Goal: Navigation & Orientation: Understand site structure

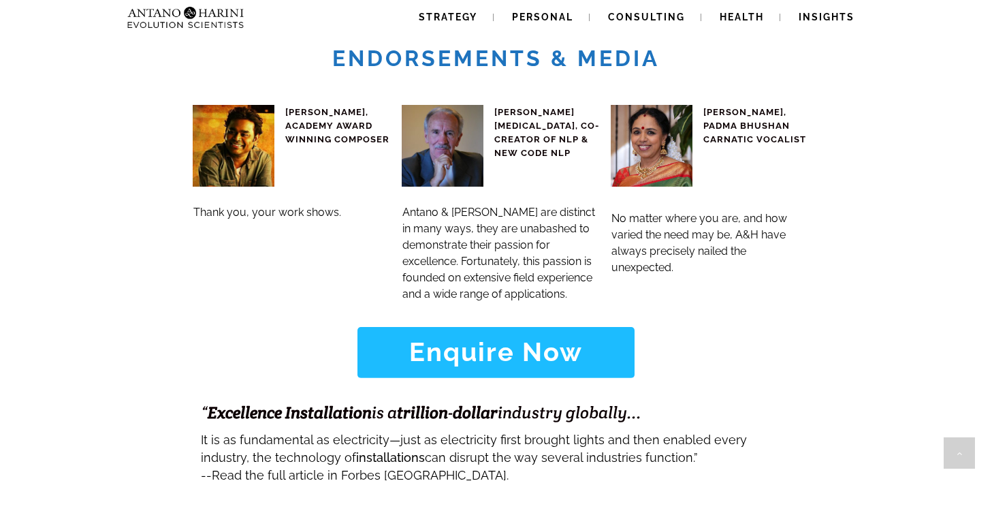
scroll to position [5339, 0]
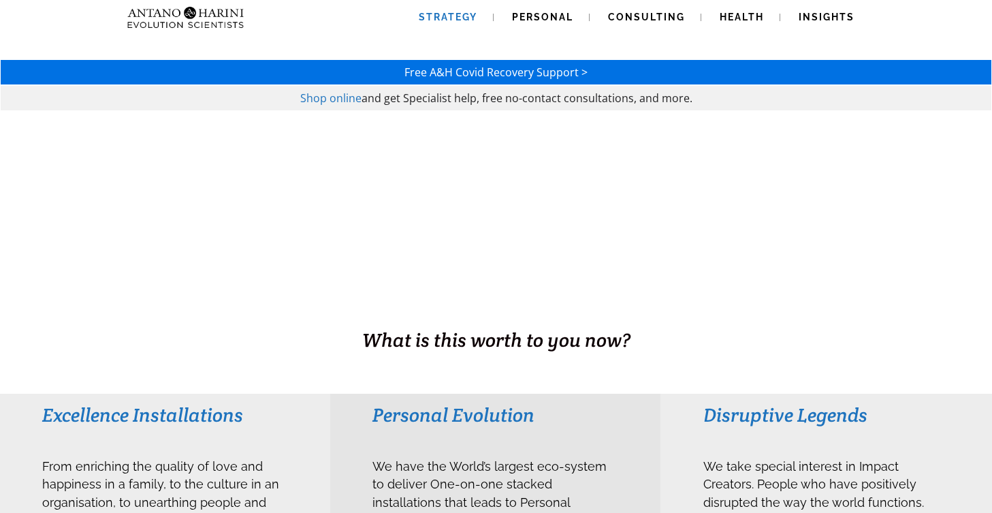
click at [472, 18] on span "Strategy" at bounding box center [448, 17] width 59 height 11
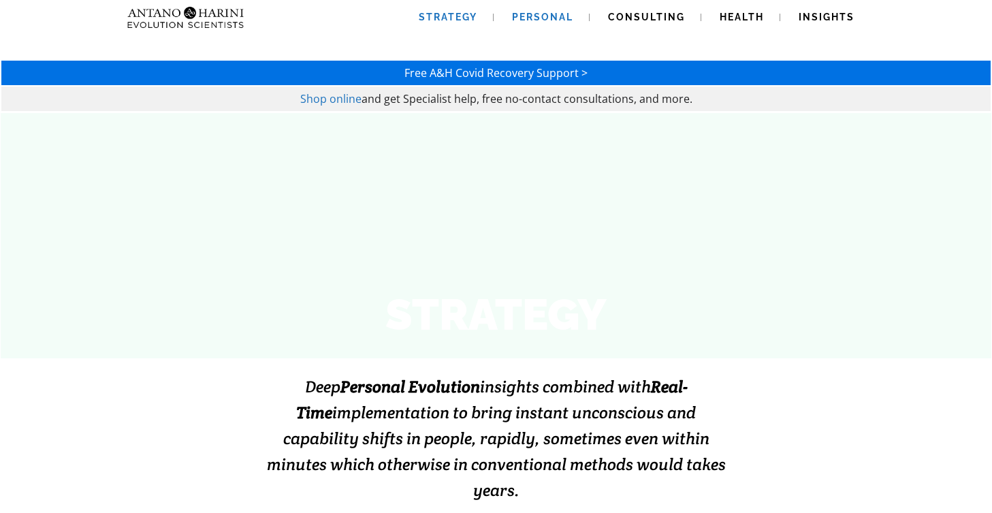
click at [530, 20] on span "Personal" at bounding box center [542, 17] width 61 height 11
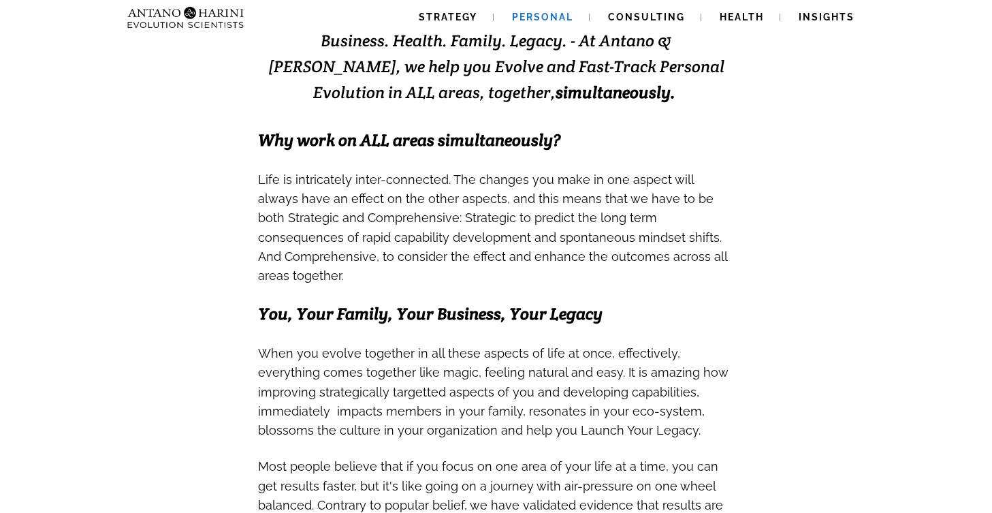
scroll to position [319, 0]
click at [654, 13] on span "Consulting" at bounding box center [646, 17] width 77 height 11
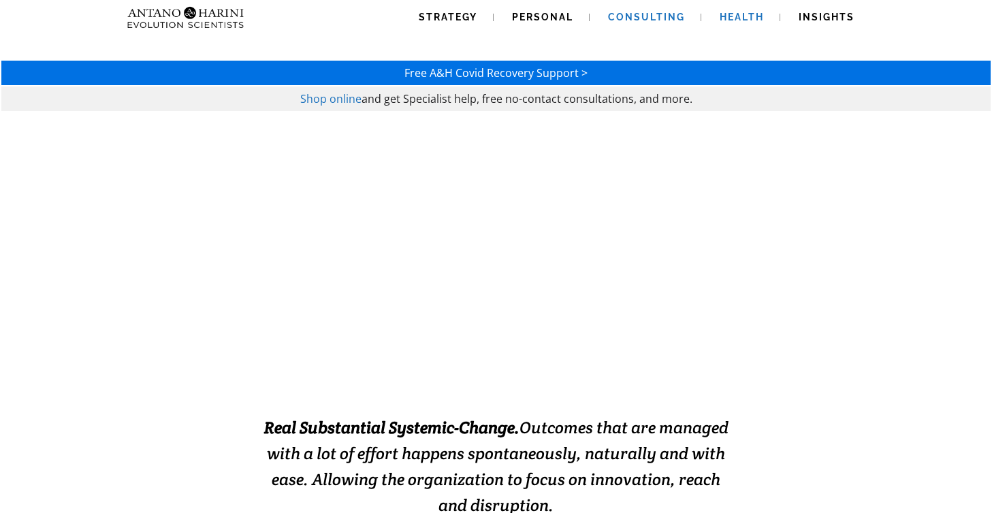
click at [726, 13] on span "Health" at bounding box center [742, 17] width 44 height 11
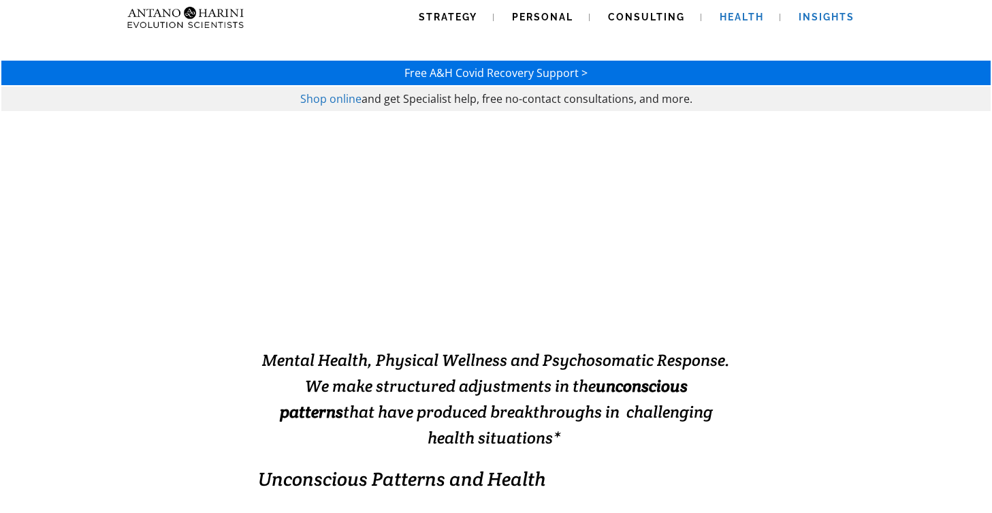
click at [819, 14] on span "Insights" at bounding box center [827, 17] width 56 height 11
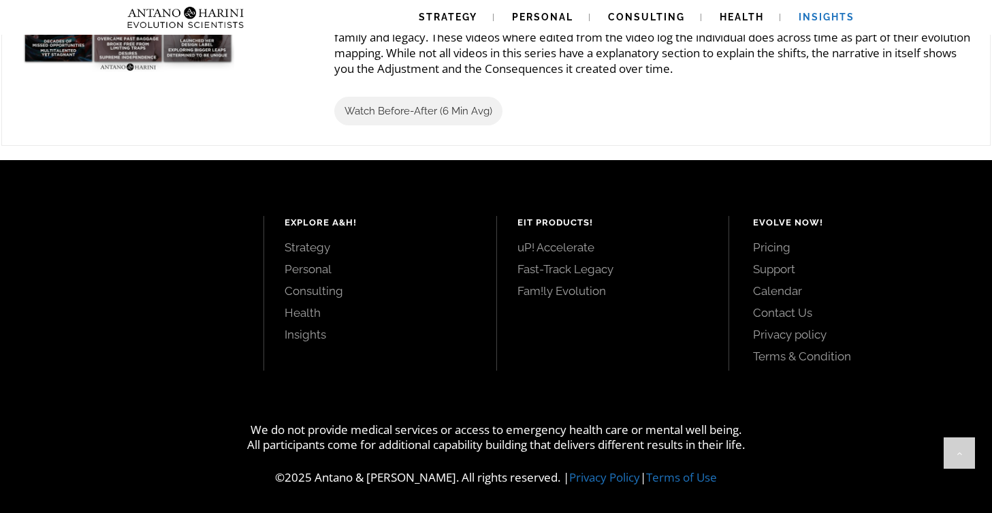
scroll to position [1712, 0]
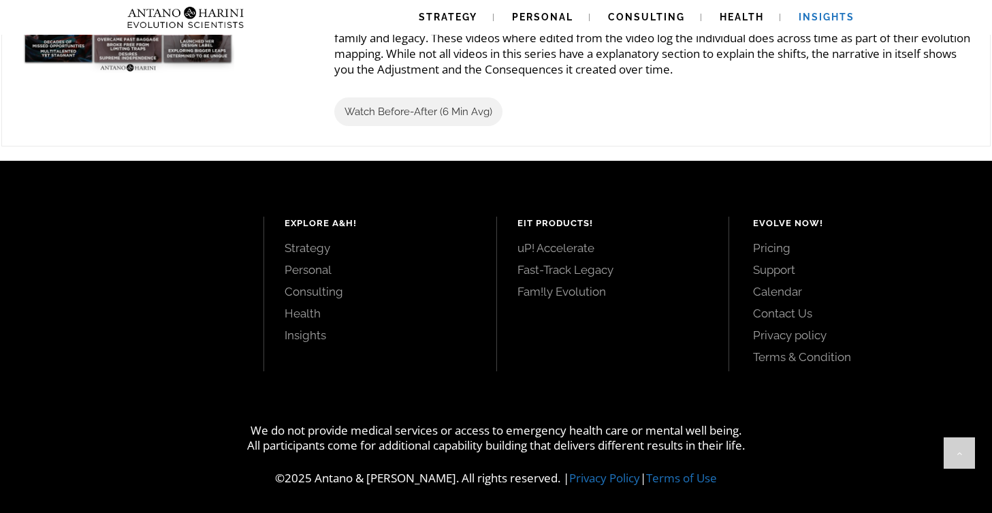
click at [767, 246] on link "Pricing" at bounding box center [857, 247] width 208 height 15
